Goal: Task Accomplishment & Management: Use online tool/utility

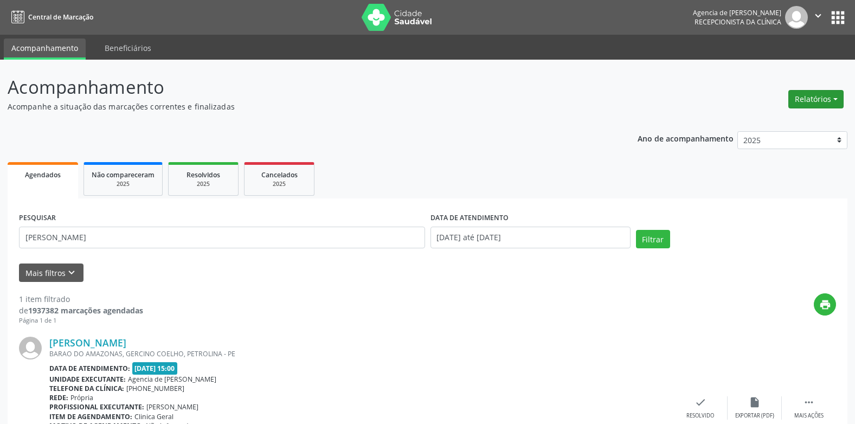
click at [815, 99] on button "Relatórios" at bounding box center [815, 99] width 55 height 18
click at [774, 121] on link "Agendamentos" at bounding box center [786, 122] width 117 height 15
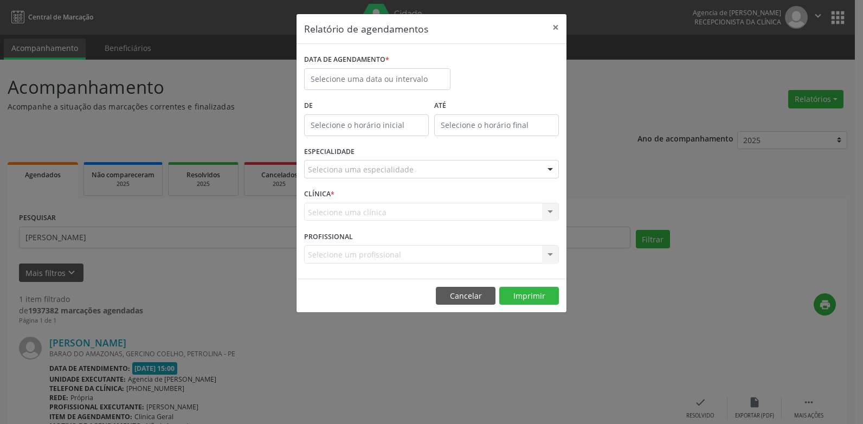
click at [413, 90] on div "DATA DE AGENDAMENTO *" at bounding box center [377, 75] width 152 height 46
click at [410, 87] on body "Central de Marcação Agencia de Petrolina Recepcionista da clínica  Configuraçõ…" at bounding box center [431, 212] width 863 height 424
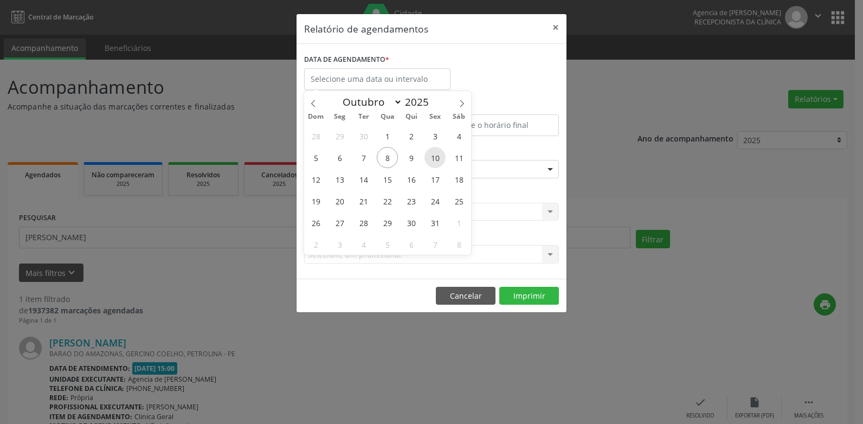
click at [435, 160] on span "10" at bounding box center [434, 157] width 21 height 21
type input "[DATE]"
click at [435, 160] on span "10" at bounding box center [434, 157] width 21 height 21
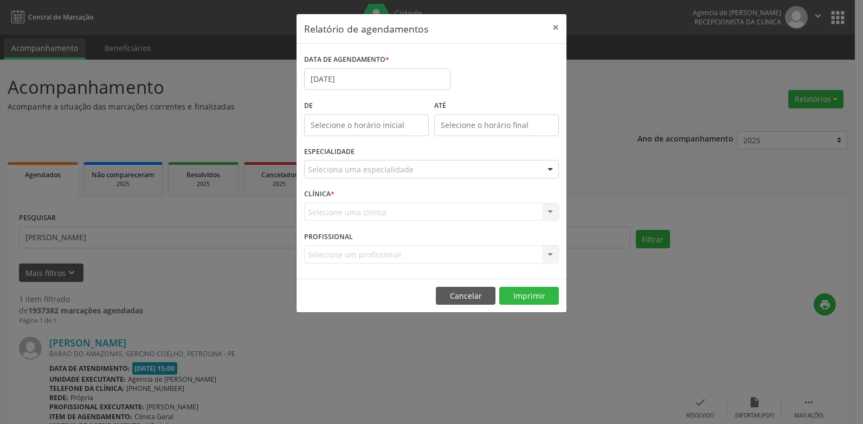
click at [431, 165] on div "Seleciona uma especialidade" at bounding box center [431, 169] width 255 height 18
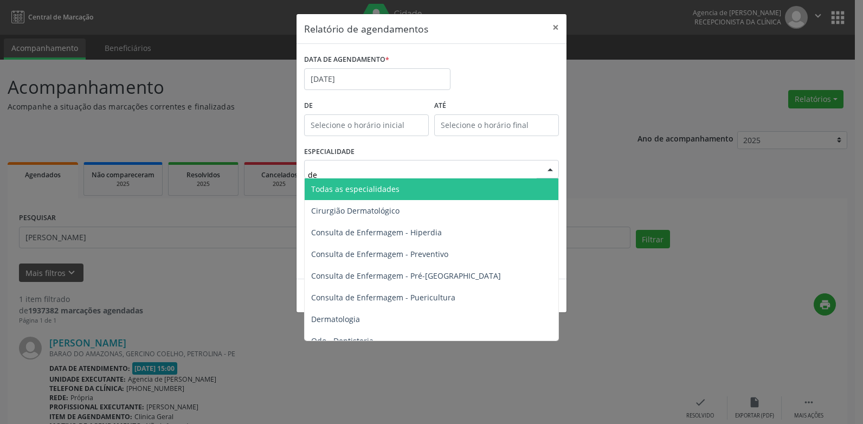
type input "der"
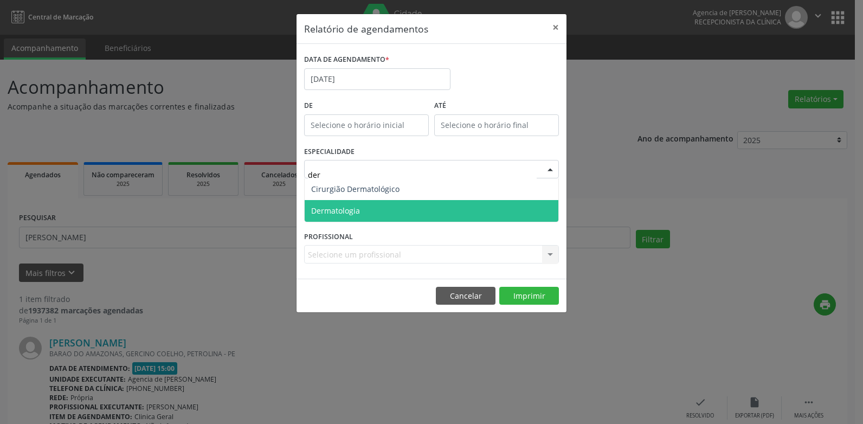
click at [415, 216] on span "Dermatologia" at bounding box center [432, 211] width 254 height 22
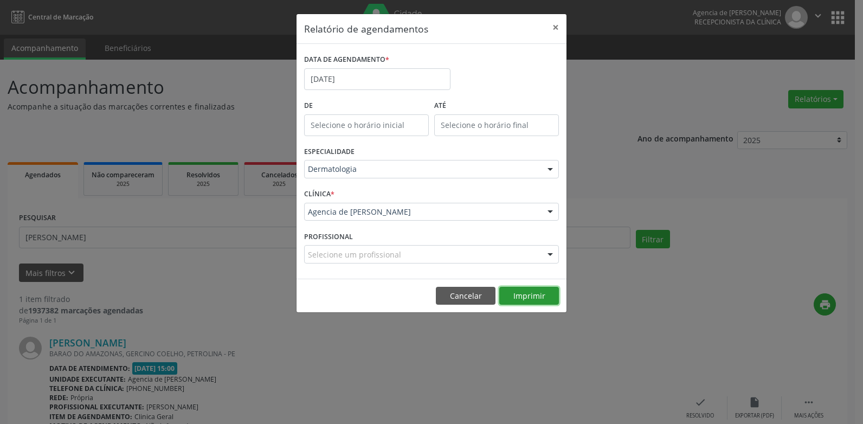
click at [536, 289] on button "Imprimir" at bounding box center [529, 296] width 60 height 18
click at [354, 71] on input "[DATE]" at bounding box center [377, 79] width 146 height 22
click at [491, 65] on div "DATA DE AGENDAMENTO * [DATE]" at bounding box center [431, 75] width 260 height 46
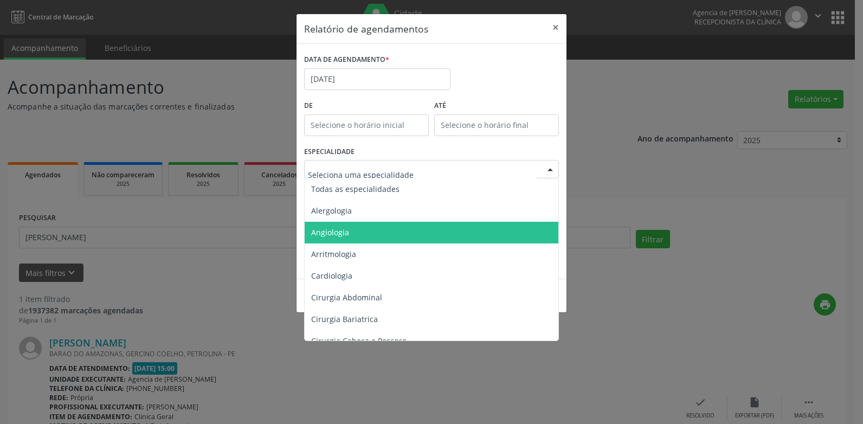
click at [355, 234] on span "Angiologia" at bounding box center [432, 233] width 255 height 22
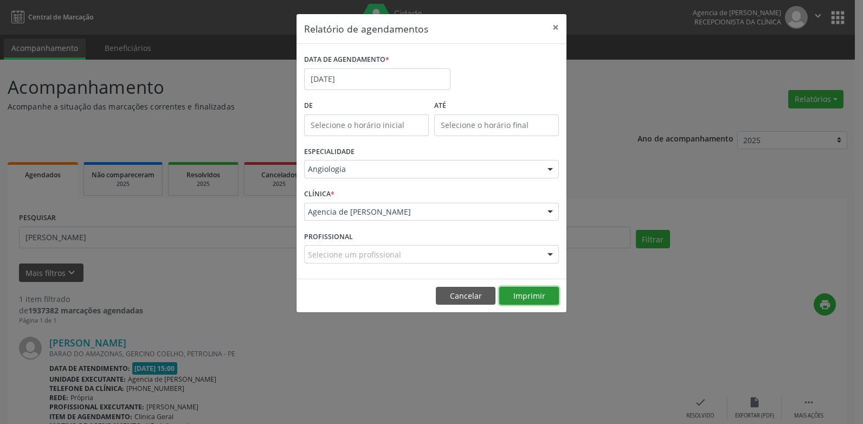
click at [527, 294] on button "Imprimir" at bounding box center [529, 296] width 60 height 18
click at [560, 30] on button "×" at bounding box center [556, 27] width 22 height 27
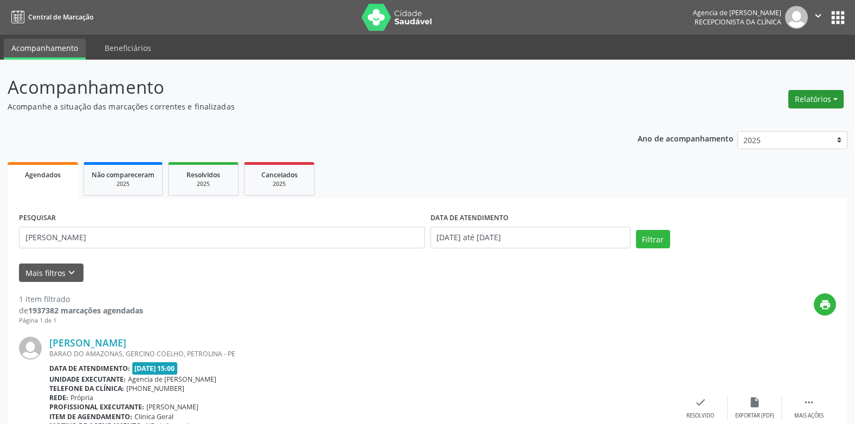
click at [794, 101] on button "Relatórios" at bounding box center [815, 99] width 55 height 18
click at [765, 118] on link "Agendamentos" at bounding box center [786, 122] width 117 height 15
select select "9"
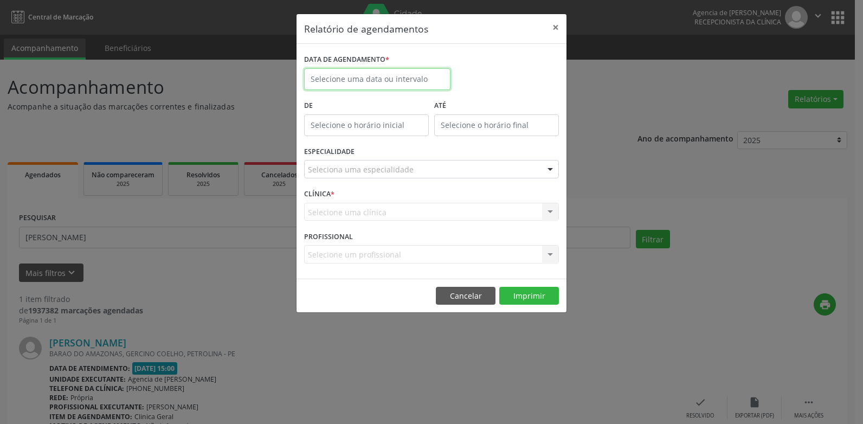
click at [389, 77] on input "text" at bounding box center [377, 79] width 146 height 22
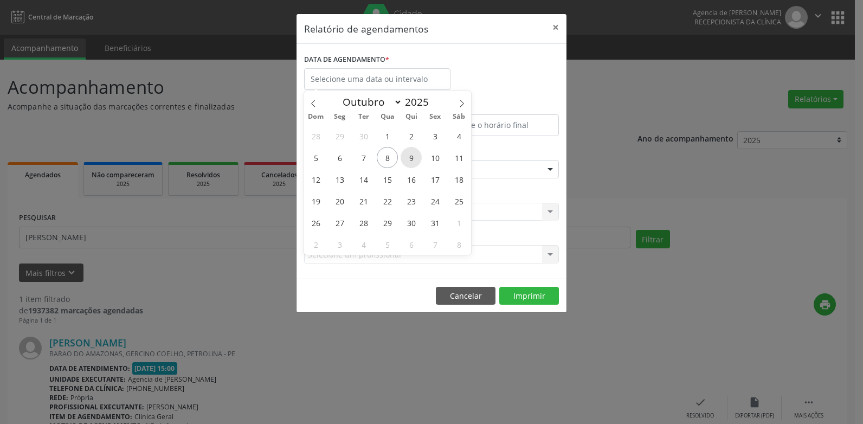
click at [414, 166] on span "9" at bounding box center [411, 157] width 21 height 21
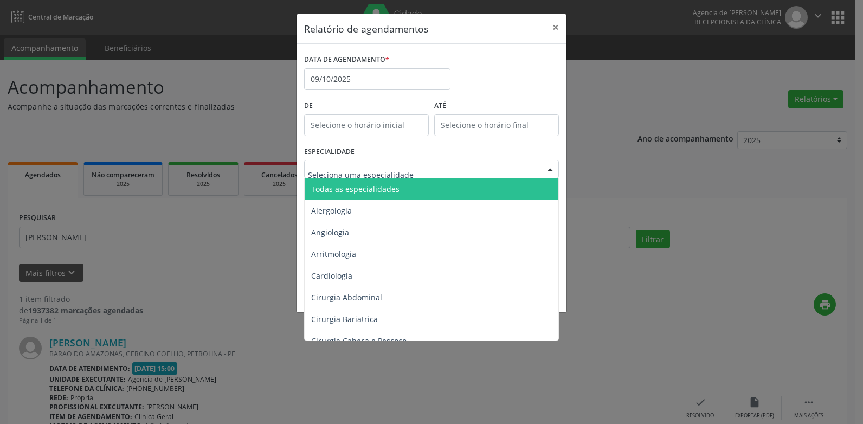
click at [377, 191] on span "Todas as especialidades" at bounding box center [355, 189] width 88 height 10
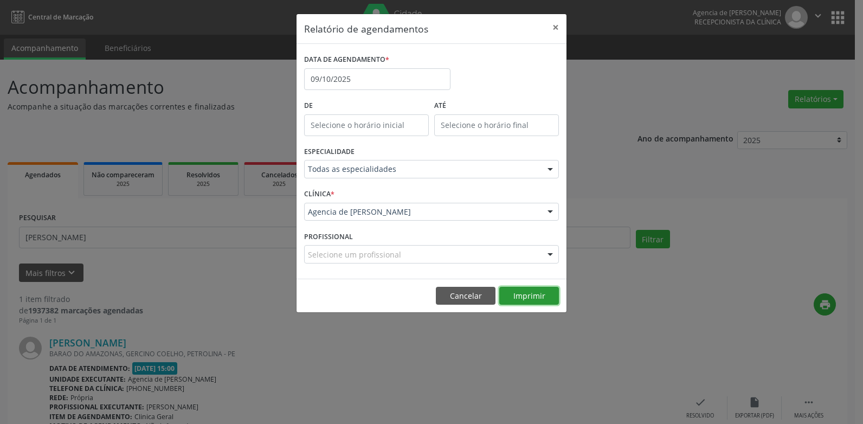
click at [520, 298] on button "Imprimir" at bounding box center [529, 296] width 60 height 18
click at [550, 27] on button "×" at bounding box center [556, 27] width 22 height 27
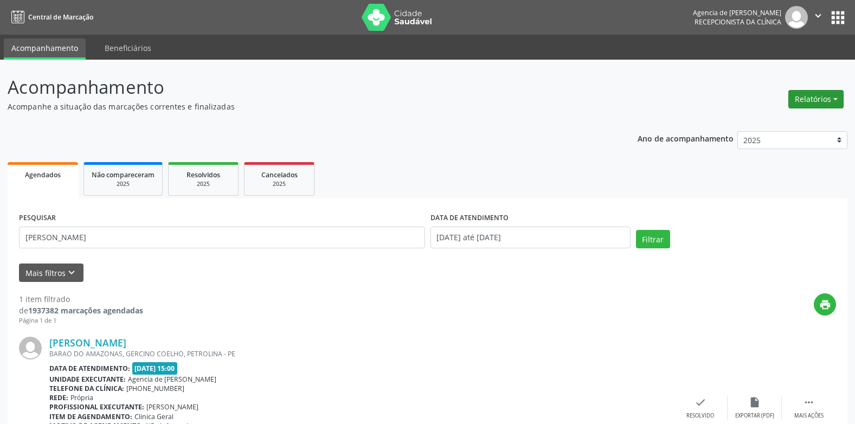
click at [809, 97] on button "Relatórios" at bounding box center [815, 99] width 55 height 18
click at [767, 123] on link "Agendamentos" at bounding box center [786, 122] width 117 height 15
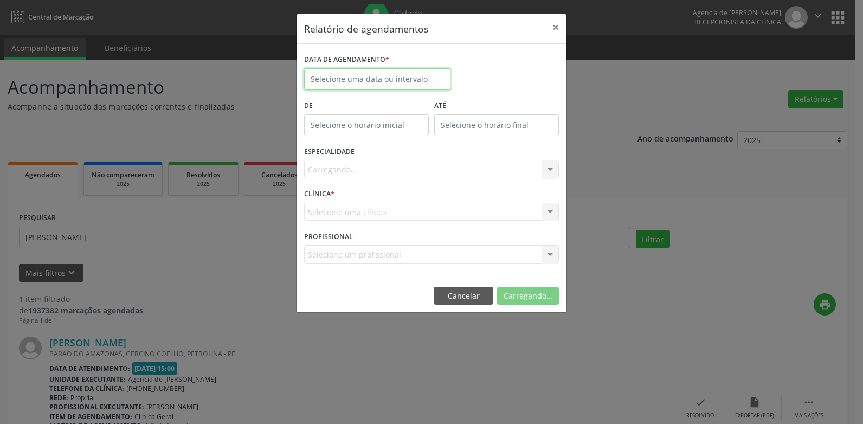
click at [331, 86] on body "Central de Marcação Agencia de Petrolina Recepcionista da clínica  Configuraçõ…" at bounding box center [431, 212] width 863 height 424
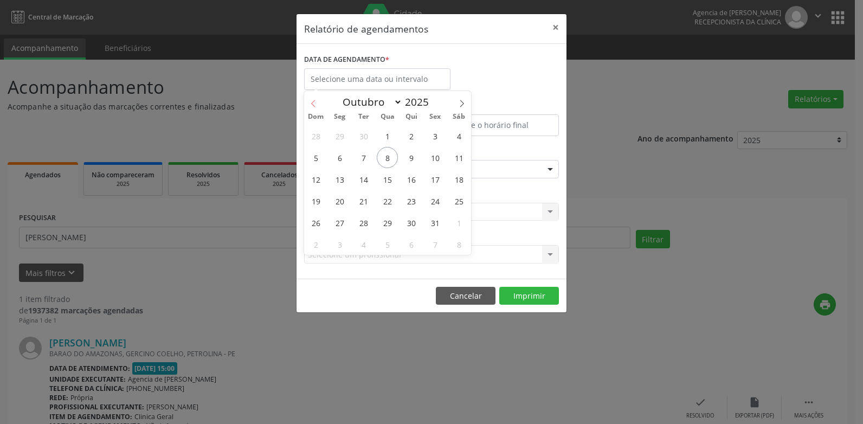
click at [314, 102] on icon at bounding box center [314, 104] width 8 height 8
select select "8"
click at [342, 202] on span "22" at bounding box center [339, 200] width 21 height 21
type input "[DATE]"
click at [342, 202] on span "22" at bounding box center [339, 200] width 21 height 21
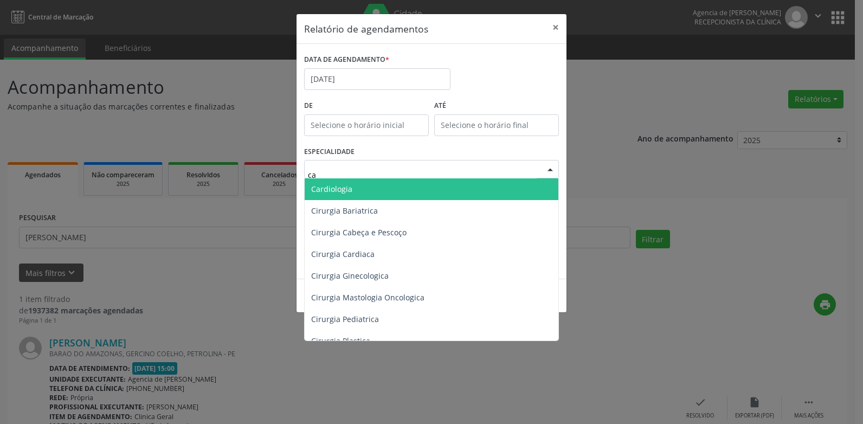
type input "car"
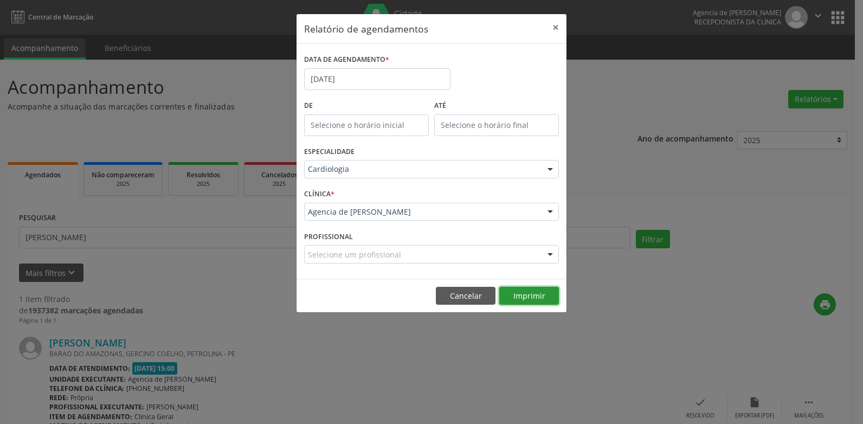
click at [524, 298] on button "Imprimir" at bounding box center [529, 296] width 60 height 18
click at [533, 295] on button "Imprimir" at bounding box center [529, 296] width 60 height 18
click at [552, 28] on button "×" at bounding box center [556, 27] width 22 height 27
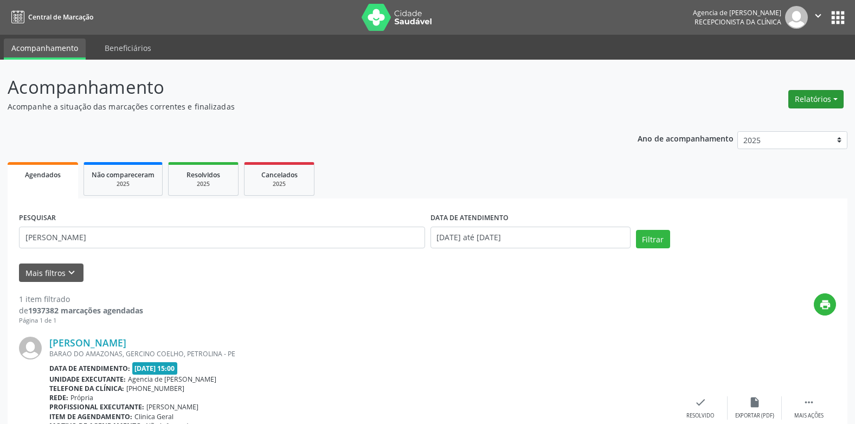
click at [813, 102] on button "Relatórios" at bounding box center [815, 99] width 55 height 18
click at [780, 119] on link "Agendamentos" at bounding box center [786, 122] width 117 height 15
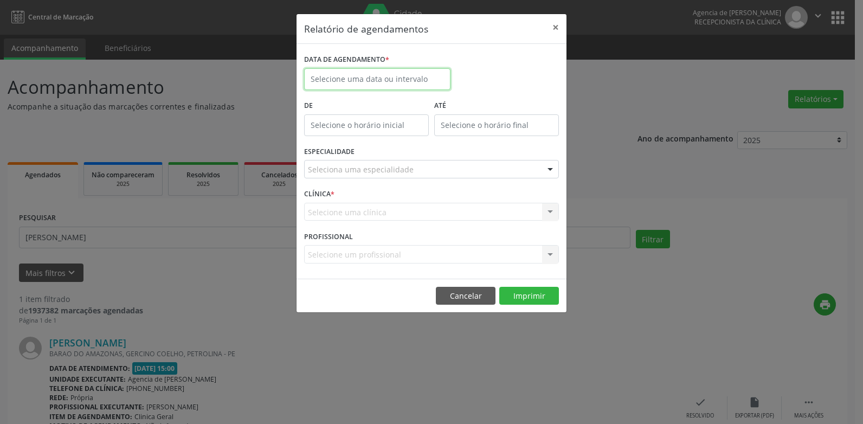
click at [384, 78] on input "text" at bounding box center [377, 79] width 146 height 22
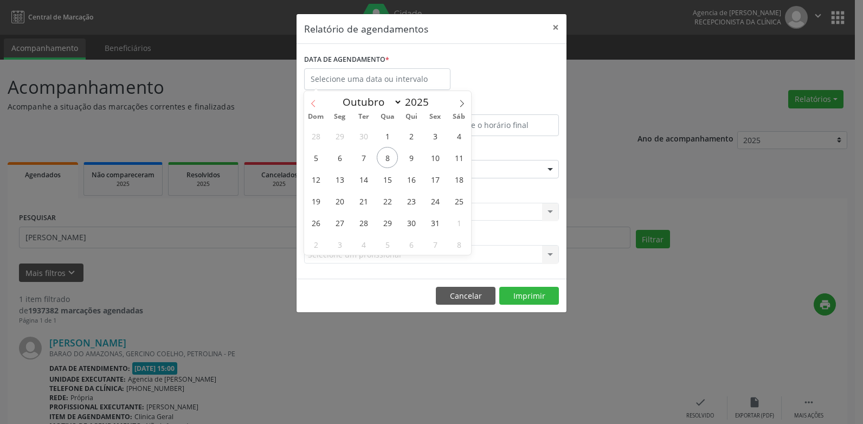
click at [314, 98] on span at bounding box center [313, 100] width 18 height 18
select select "8"
click at [344, 205] on span "22" at bounding box center [339, 200] width 21 height 21
type input "[DATE]"
click at [344, 205] on span "22" at bounding box center [339, 200] width 21 height 21
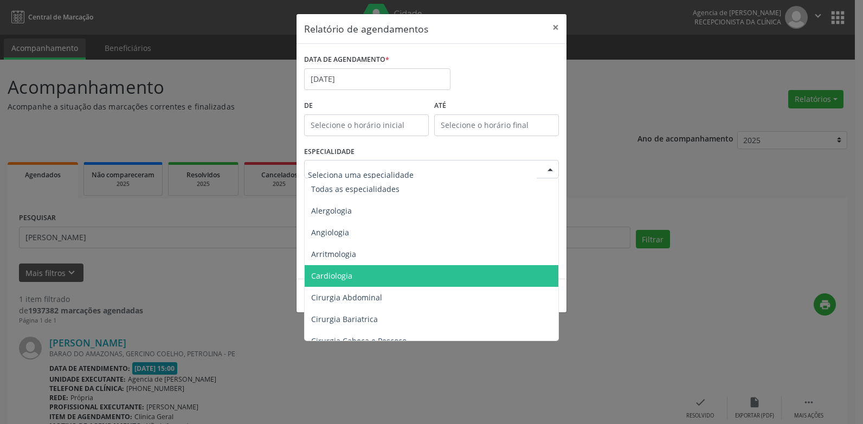
click at [377, 268] on span "Cardiologia" at bounding box center [432, 276] width 255 height 22
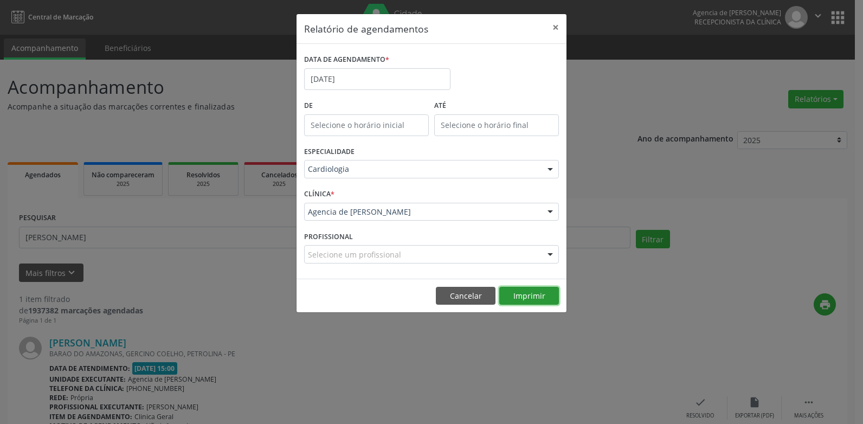
click at [535, 298] on button "Imprimir" at bounding box center [529, 296] width 60 height 18
drag, startPoint x: 556, startPoint y: 27, endPoint x: 543, endPoint y: 41, distance: 18.8
click at [556, 28] on button "×" at bounding box center [556, 27] width 22 height 27
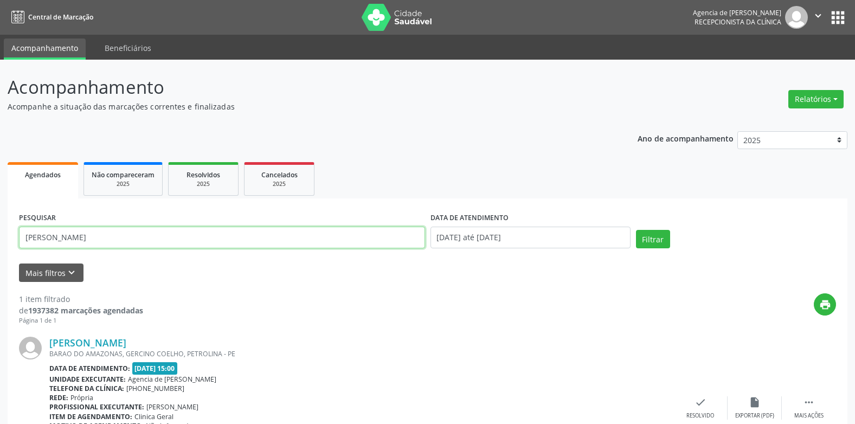
click at [368, 243] on input "[PERSON_NAME]" at bounding box center [222, 238] width 406 height 22
type input "t"
click at [636, 230] on button "Filtrar" at bounding box center [653, 239] width 34 height 18
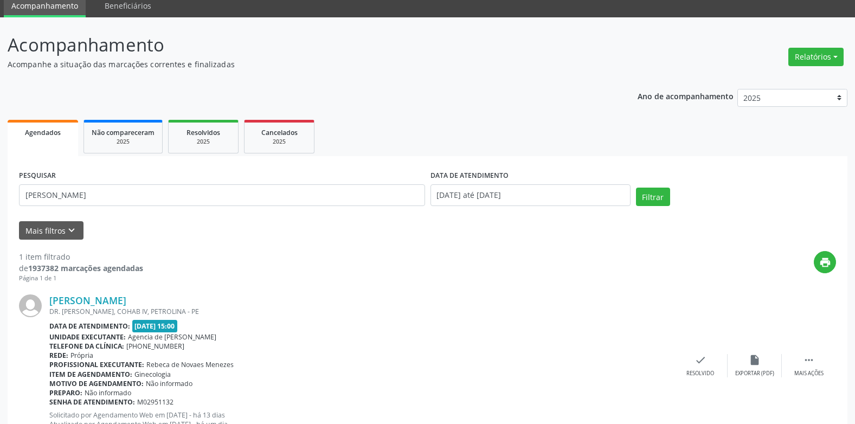
scroll to position [86, 0]
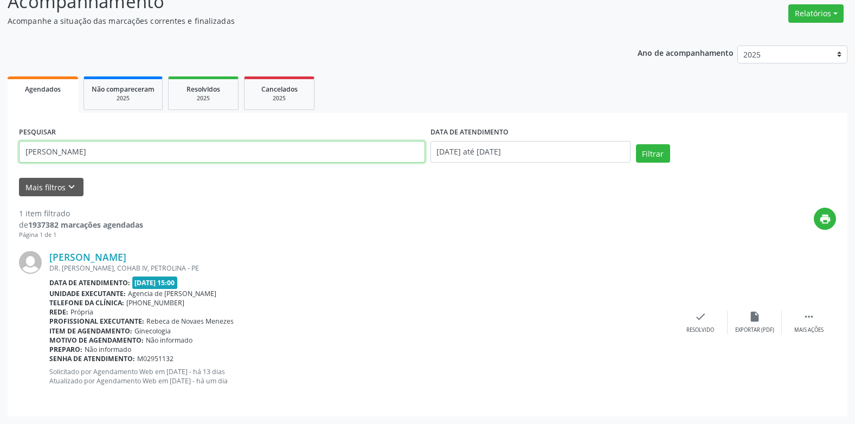
click at [341, 147] on input "[PERSON_NAME]" at bounding box center [222, 152] width 406 height 22
type input "a"
type input "lucineide [PERSON_NAME]"
click at [636, 144] on button "Filtrar" at bounding box center [653, 153] width 34 height 18
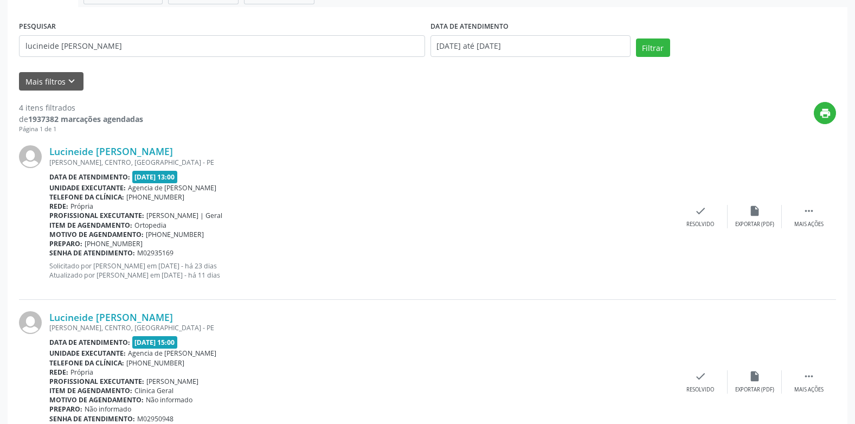
scroll to position [94, 0]
